Goal: Book appointment/travel/reservation

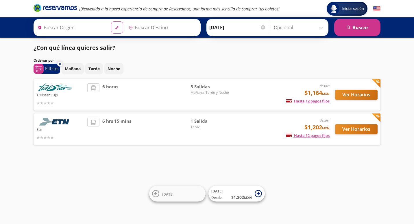
type input "[GEOGRAPHIC_DATA], [GEOGRAPHIC_DATA]"
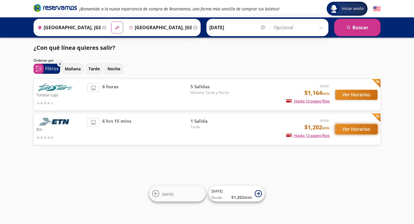
click at [360, 130] on button "Ver Horarios" at bounding box center [356, 129] width 42 height 10
click at [360, 96] on button "Ver Horarios" at bounding box center [356, 95] width 42 height 10
